Goal: Task Accomplishment & Management: Complete application form

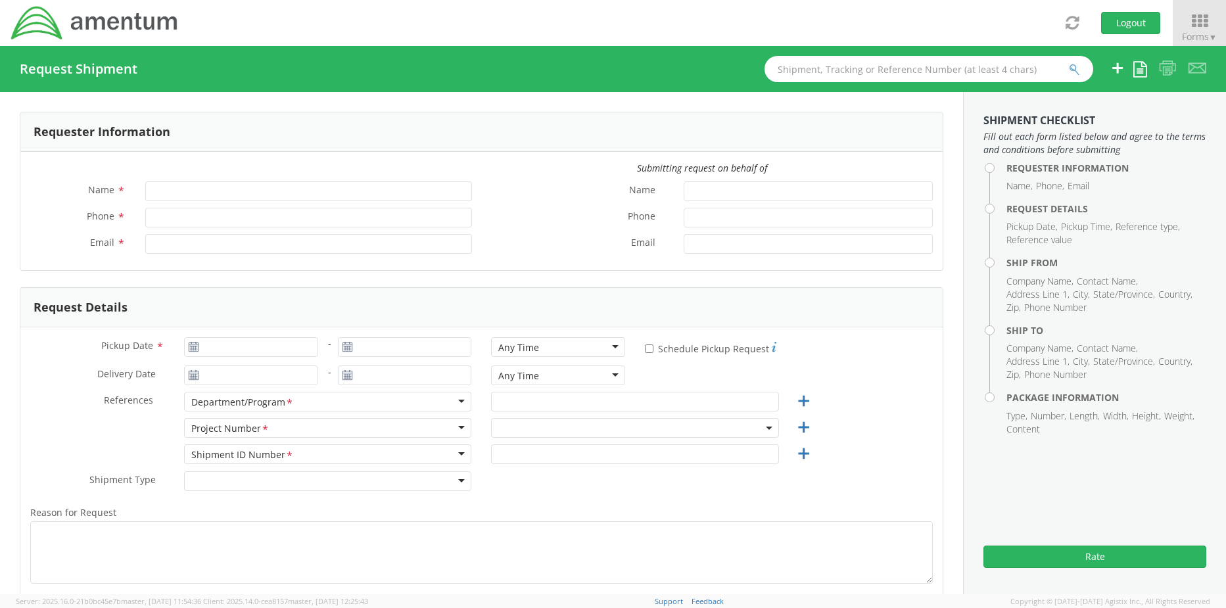
type input "[PERSON_NAME]"
type input "+1-817-647-5013"
type input "[PERSON_NAME][EMAIL_ADDRESS][PERSON_NAME][DOMAIN_NAME]"
